Goal: Task Accomplishment & Management: Manage account settings

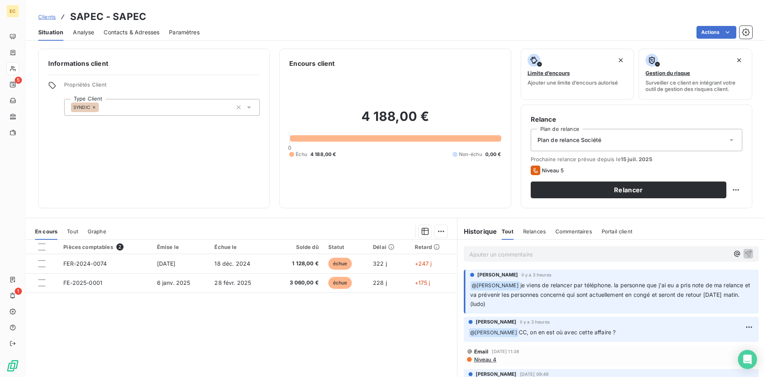
click at [43, 16] on span "Clients" at bounding box center [47, 17] width 18 height 6
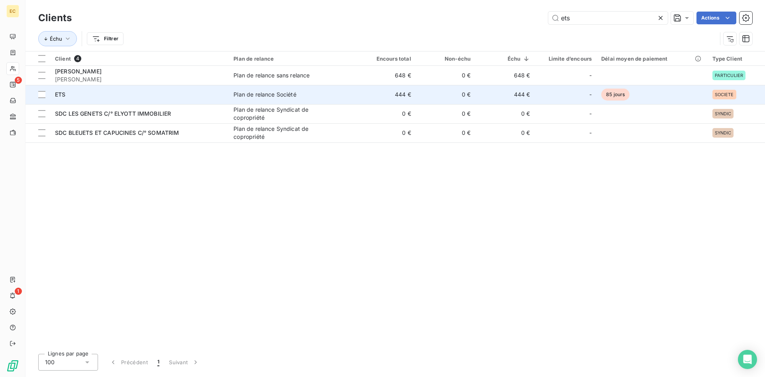
type input "ets"
click at [100, 98] on div "ETS" at bounding box center [139, 94] width 169 height 8
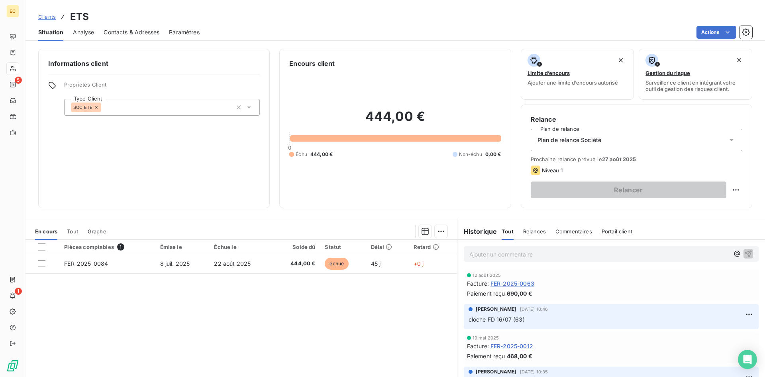
click at [561, 236] on div "Commentaires" at bounding box center [574, 231] width 37 height 17
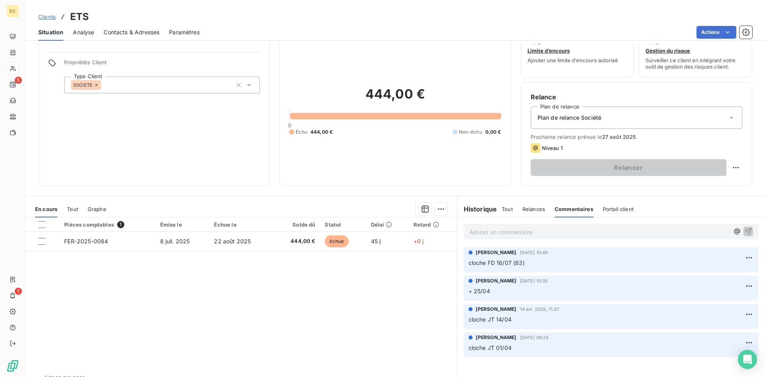
scroll to position [40, 0]
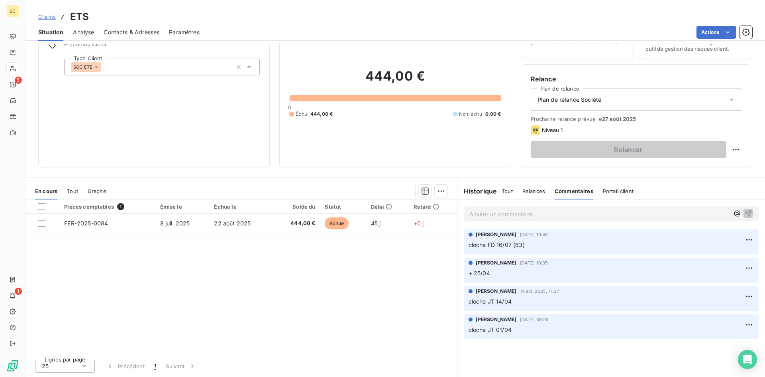
click at [502, 190] on span "Tout" at bounding box center [507, 191] width 11 height 6
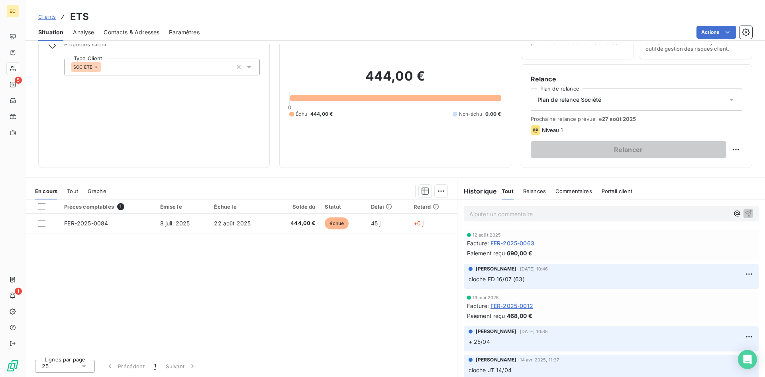
click at [526, 216] on p "Ajouter un commentaire ﻿" at bounding box center [600, 214] width 260 height 10
click at [746, 211] on icon "button" at bounding box center [749, 213] width 7 height 7
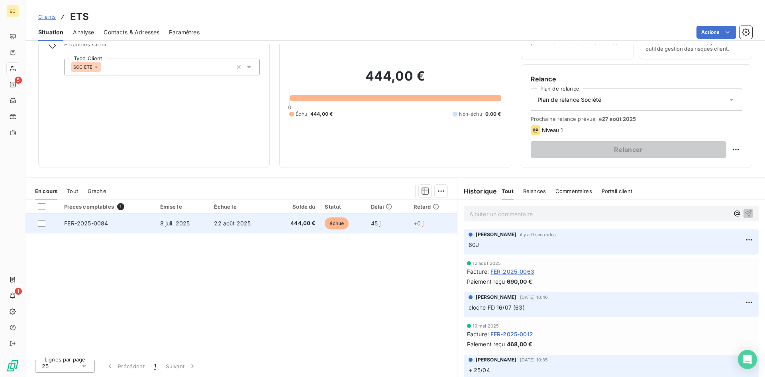
click at [130, 223] on td "FER-2025-0084" at bounding box center [107, 223] width 96 height 19
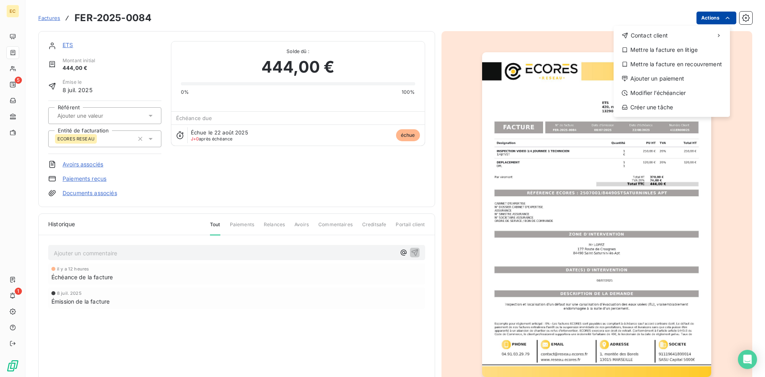
click at [700, 20] on html "EC 5 1 Factures FER-2025-0084 Actions Contact client Mettre la facture en litig…" at bounding box center [382, 188] width 765 height 377
click at [661, 92] on div "Modifier l’échéancier" at bounding box center [672, 93] width 110 height 13
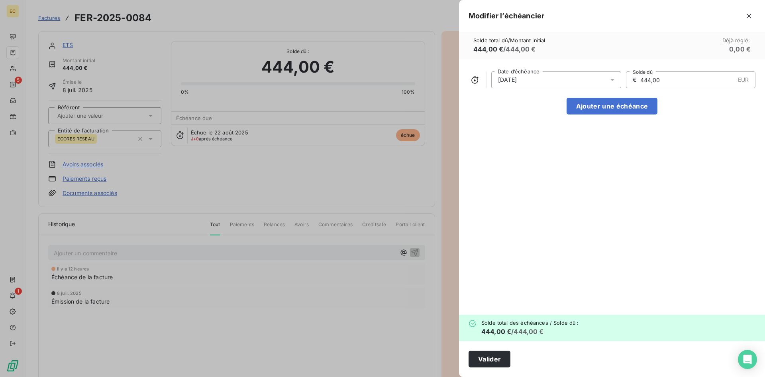
click at [558, 83] on div "[DATE]" at bounding box center [557, 79] width 130 height 17
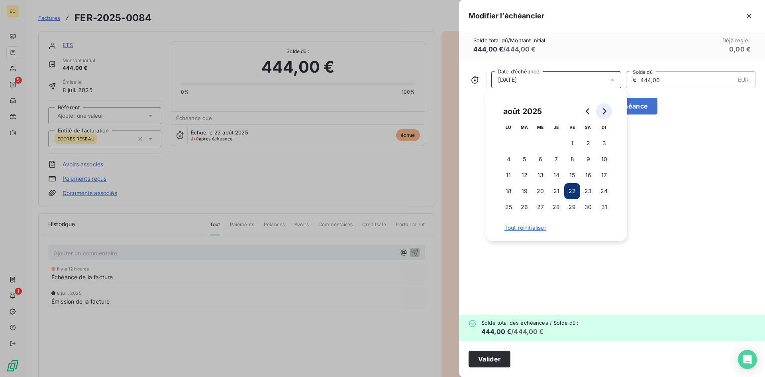
click at [602, 110] on icon "Go to next month" at bounding box center [604, 111] width 6 height 6
click at [512, 159] on button "8" at bounding box center [509, 159] width 16 height 16
click at [493, 355] on button "Valider" at bounding box center [490, 358] width 42 height 17
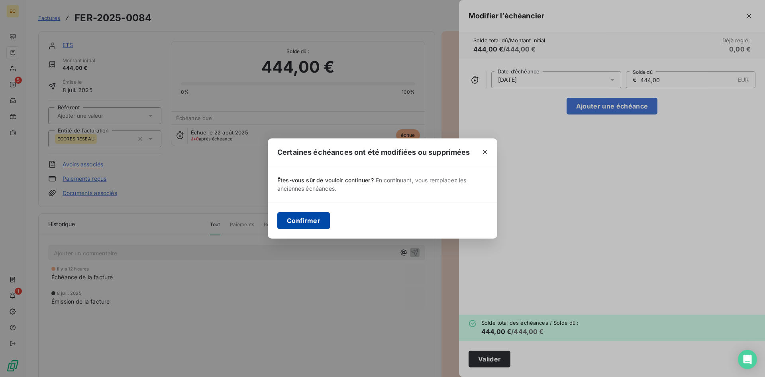
click at [302, 221] on button "Confirmer" at bounding box center [303, 220] width 53 height 17
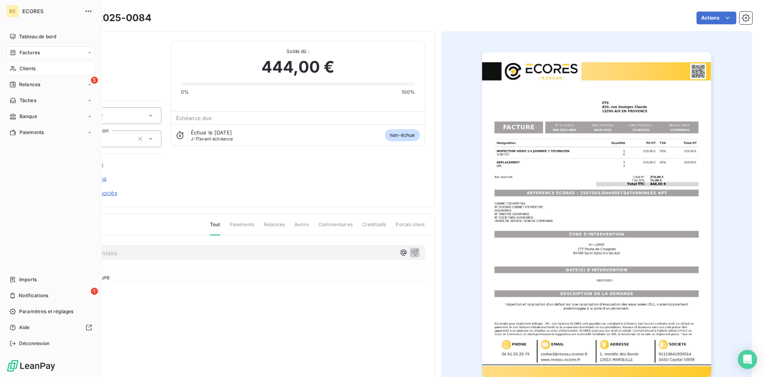
click at [28, 70] on span "Clients" at bounding box center [28, 68] width 16 height 7
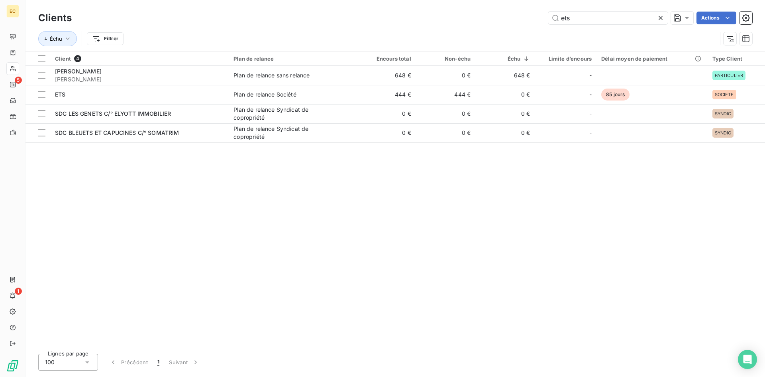
drag, startPoint x: 580, startPoint y: 17, endPoint x: 547, endPoint y: 19, distance: 33.9
click at [547, 19] on div "ets Actions" at bounding box center [416, 18] width 671 height 13
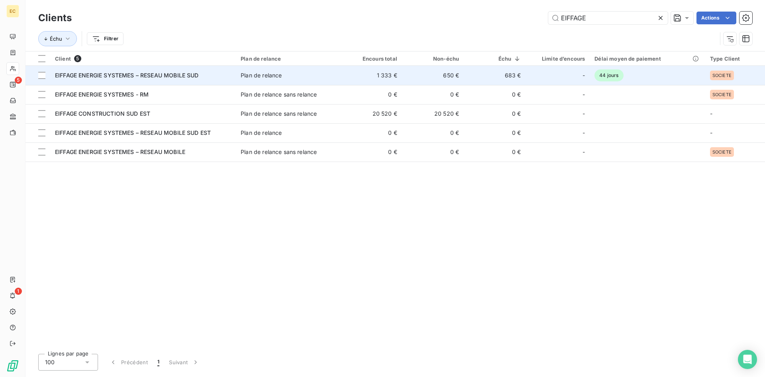
type input "EIFFAGE"
click at [95, 77] on span "EIFFAGE ENERGIE SYSTEMES – RESEAU MOBILE SUD" at bounding box center [127, 75] width 144 height 7
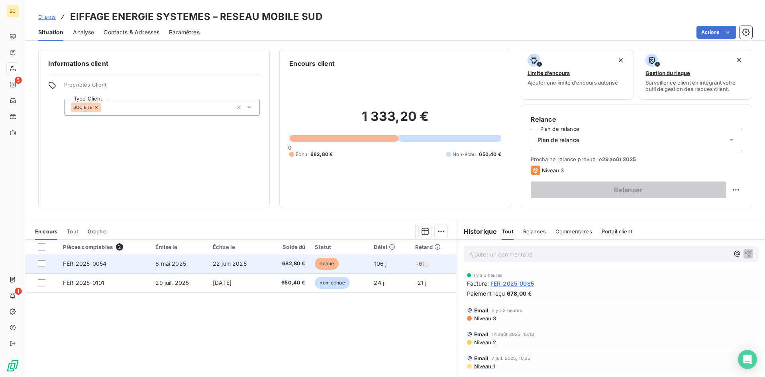
click at [96, 267] on td "FER-2025-0054" at bounding box center [104, 263] width 92 height 19
